Goal: Task Accomplishment & Management: Manage account settings

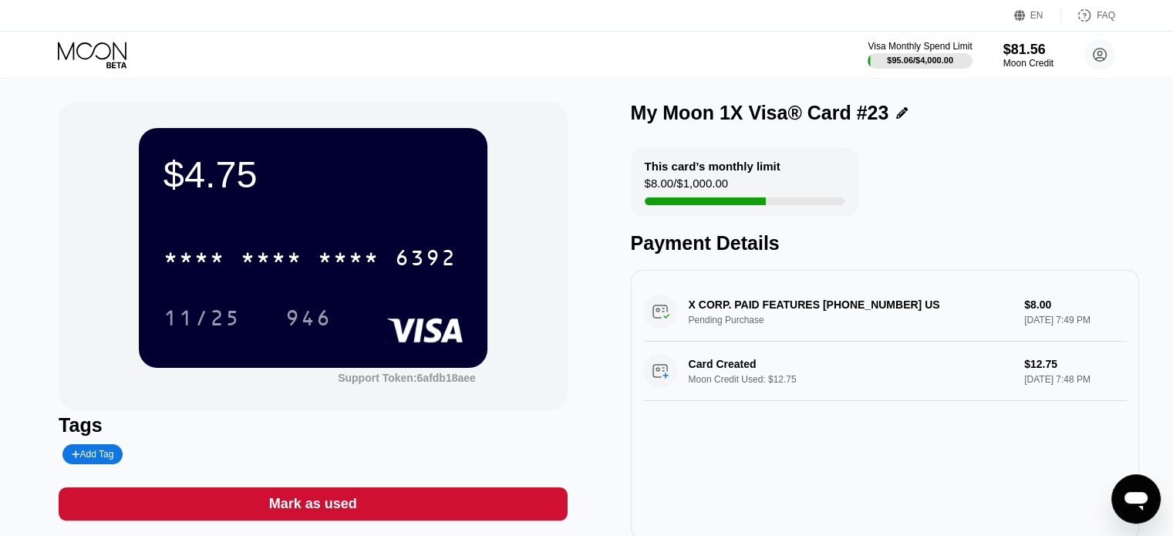
click at [102, 49] on icon at bounding box center [94, 55] width 72 height 27
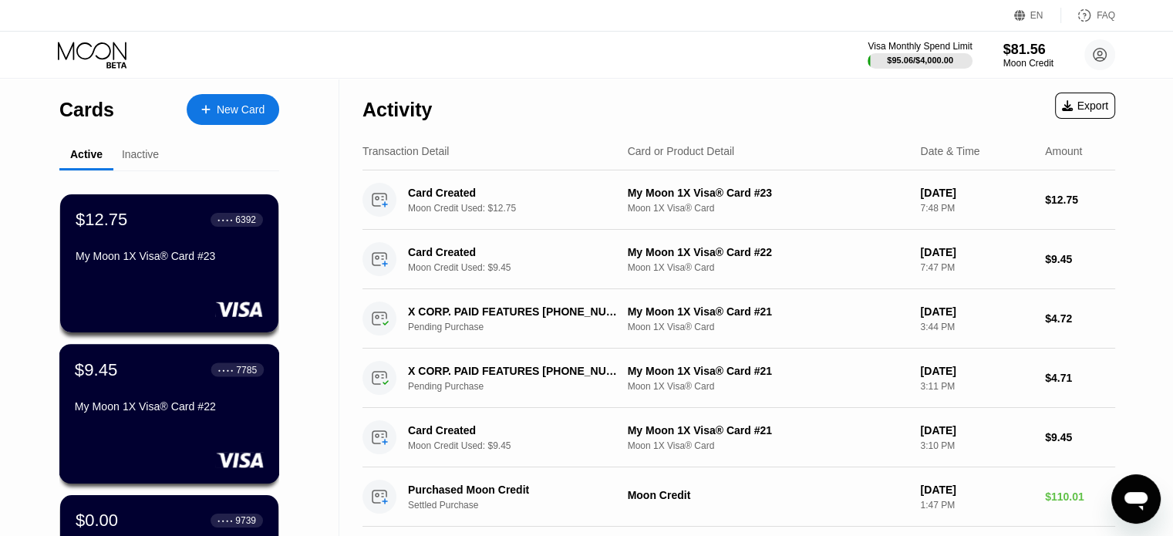
click at [187, 369] on div "$9.45 ● ● ● ● 7785" at bounding box center [169, 369] width 189 height 20
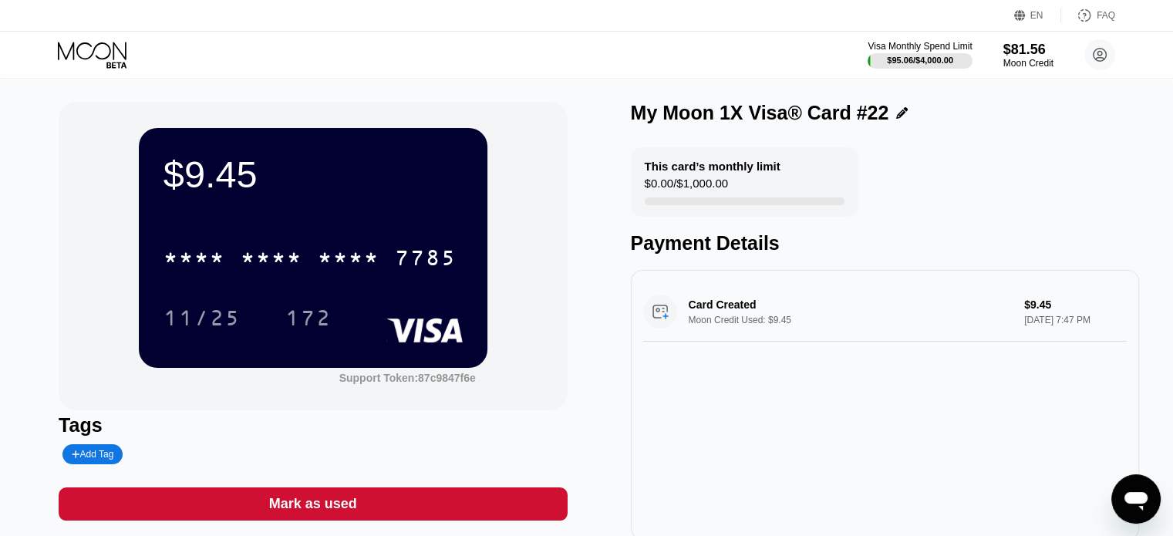
click at [104, 50] on icon at bounding box center [94, 55] width 72 height 27
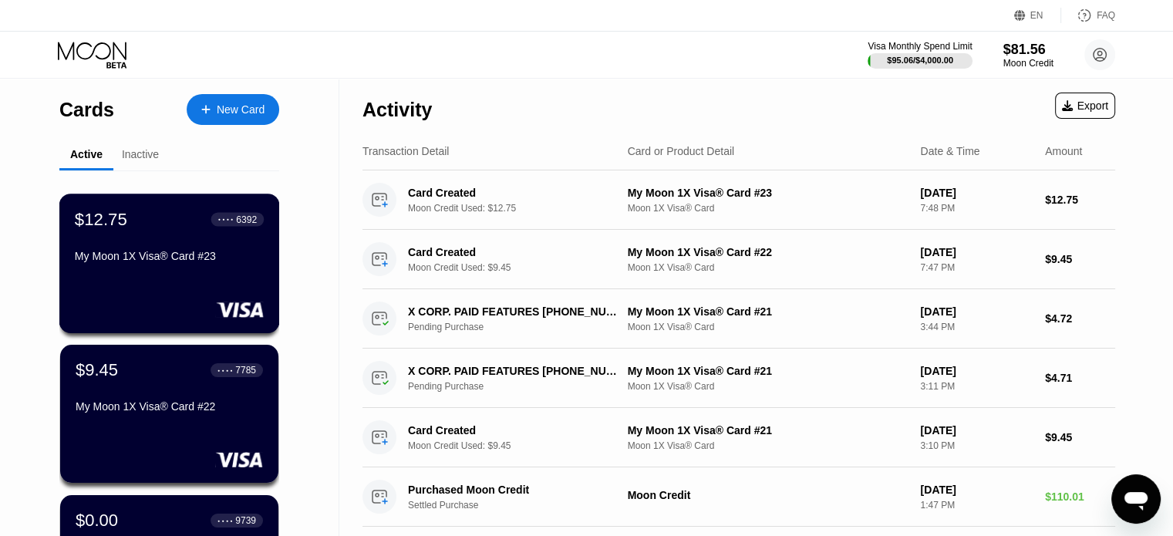
click at [191, 268] on div "My Moon 1X Visa® Card #23" at bounding box center [169, 259] width 189 height 19
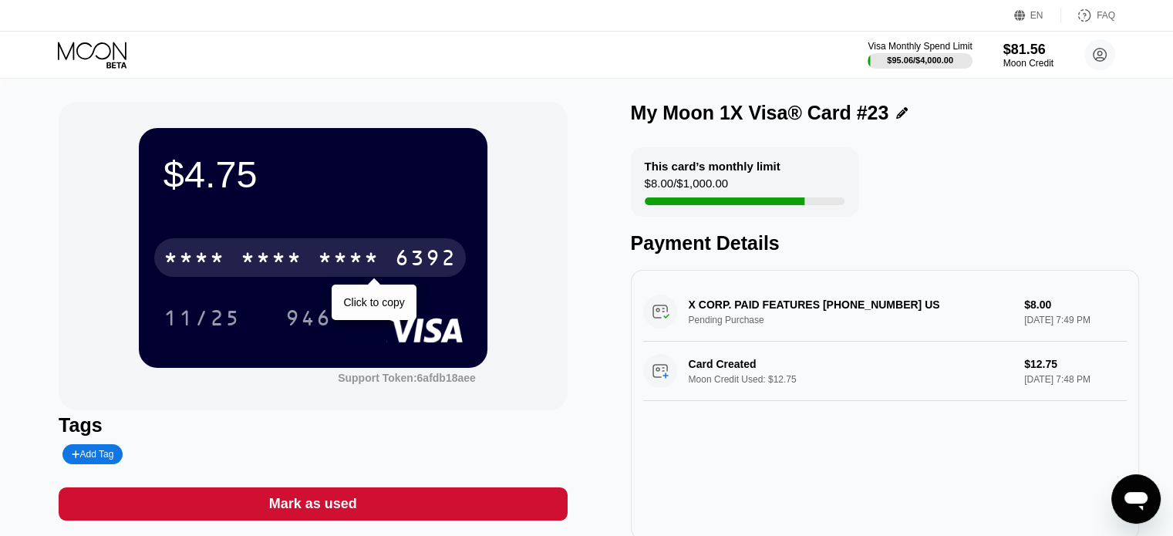
click at [313, 255] on div "* * * * * * * * * * * * 6392" at bounding box center [309, 257] width 311 height 39
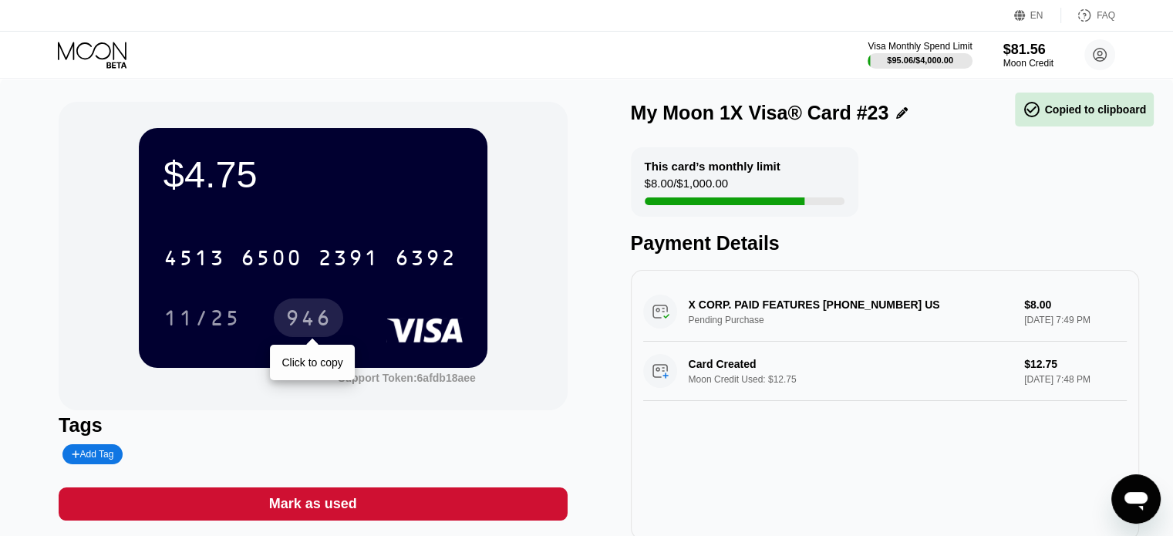
click at [306, 321] on div "946" at bounding box center [308, 320] width 46 height 25
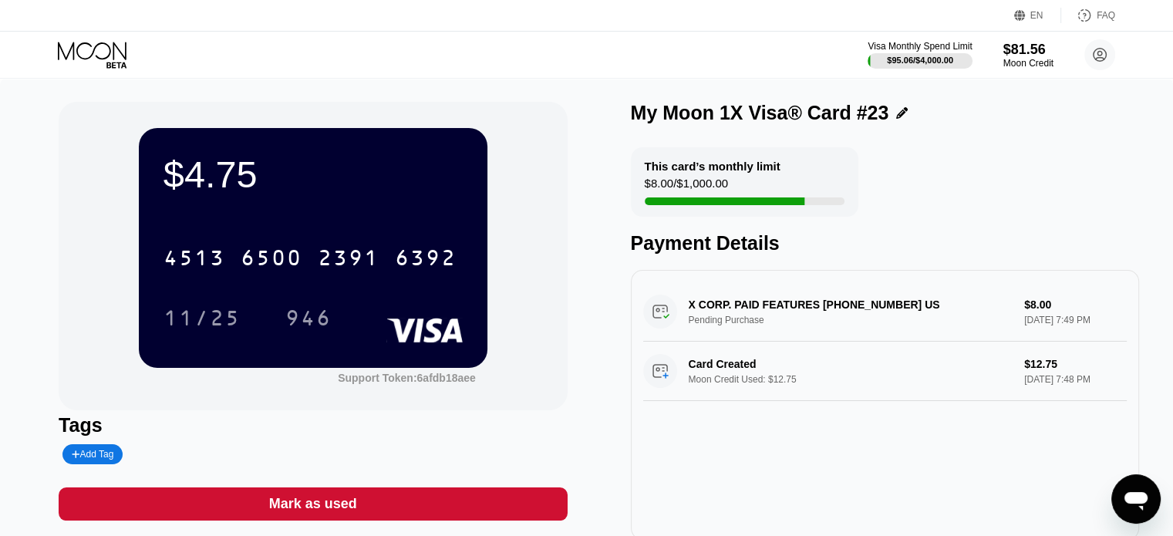
click at [85, 54] on icon at bounding box center [94, 55] width 72 height 27
